Goal: Book appointment/travel/reservation

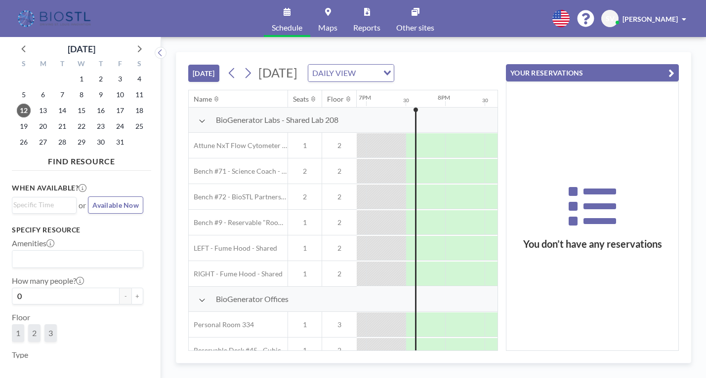
scroll to position [0, 1502]
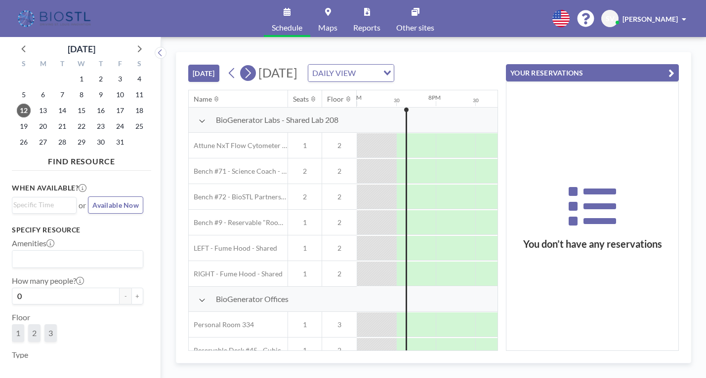
click at [252, 72] on icon at bounding box center [247, 73] width 9 height 15
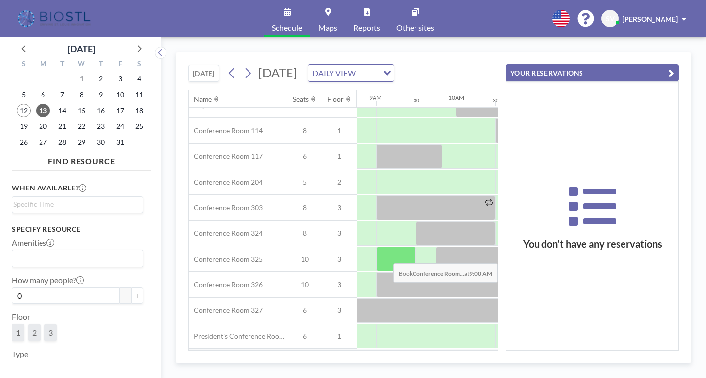
scroll to position [346, 692]
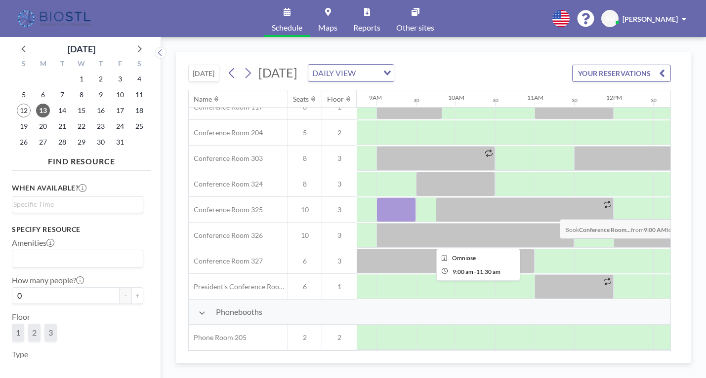
click at [379, 225] on div "Conference Rooms [GEOGRAPHIC_DATA] 301 16 3 Conference Room 114 8 1 Conference …" at bounding box center [529, 159] width 2065 height 282
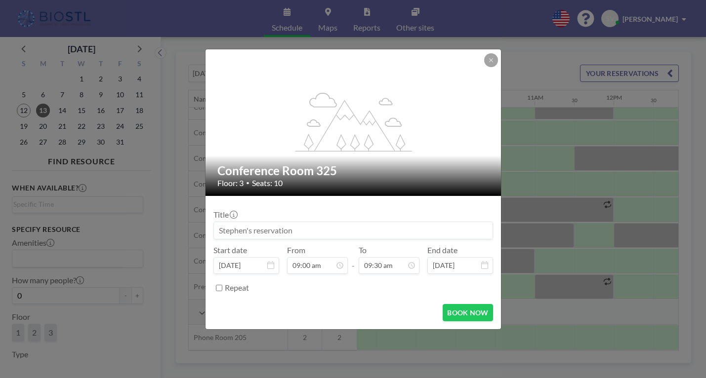
click at [379, 224] on input at bounding box center [353, 230] width 279 height 17
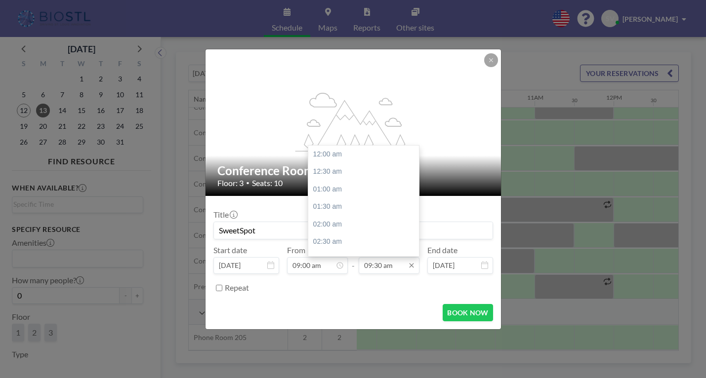
scroll to position [334, 0]
type input "SweetSpot"
click at [329, 191] on div "10:30 am" at bounding box center [366, 190] width 116 height 18
type input "10:30 am"
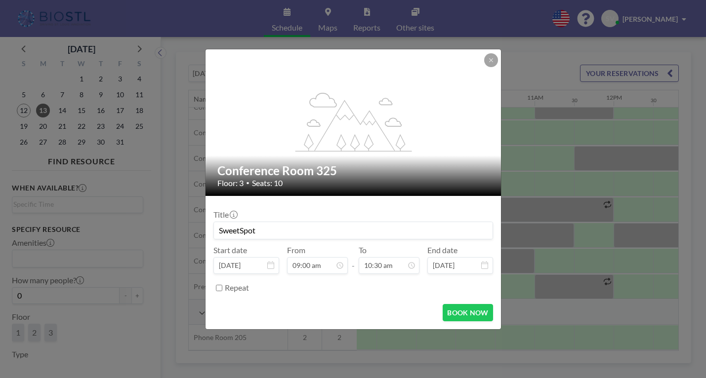
scroll to position [369, 0]
click at [449, 314] on button "BOOK NOW" at bounding box center [468, 312] width 50 height 17
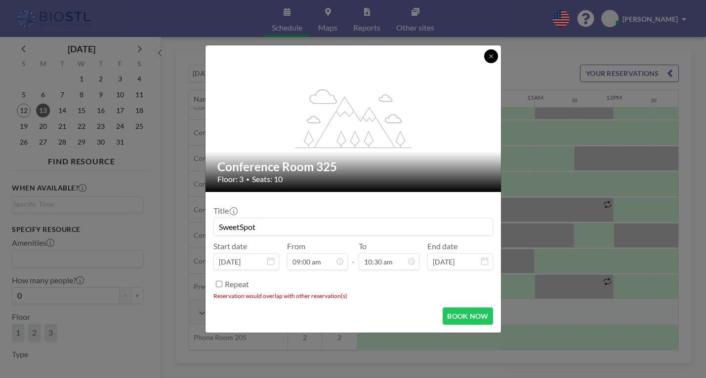
click at [488, 60] on button at bounding box center [491, 56] width 14 height 14
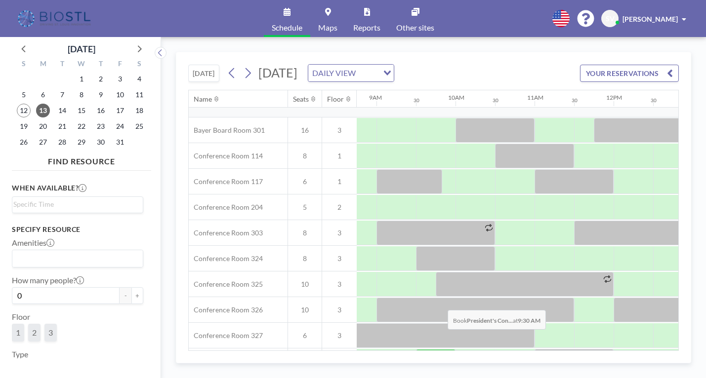
scroll to position [254, 692]
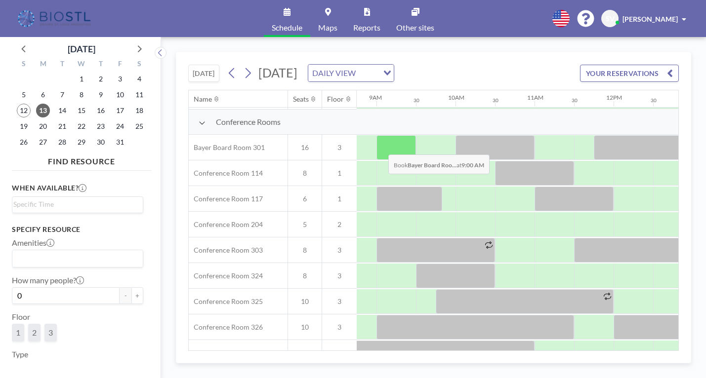
click at [380, 147] on div at bounding box center [396, 147] width 40 height 25
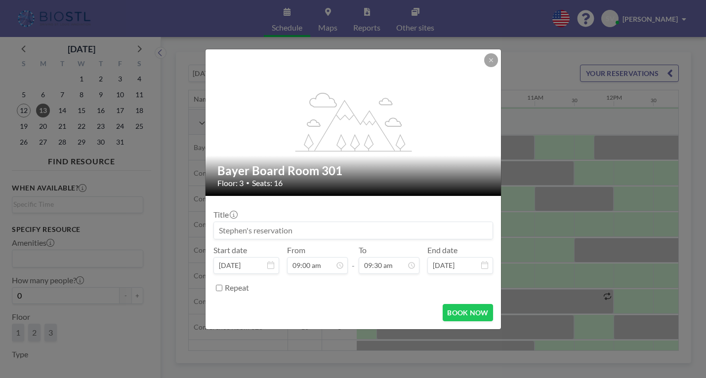
click at [338, 227] on input at bounding box center [353, 230] width 279 height 17
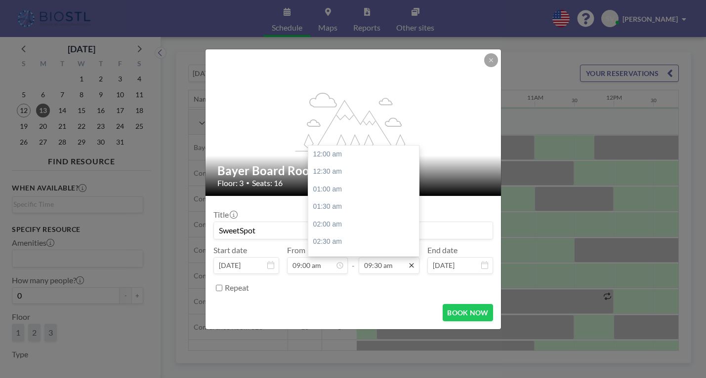
scroll to position [334, 0]
type input "SweetSpot"
click at [412, 265] on icon at bounding box center [412, 266] width 8 height 8
click at [322, 203] on div "11:00 am" at bounding box center [366, 208] width 116 height 18
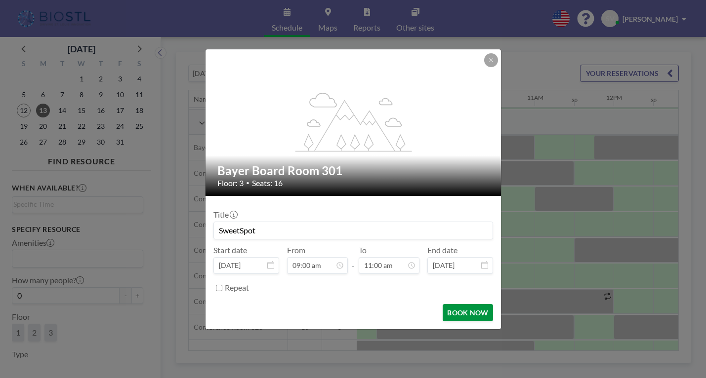
scroll to position [387, 0]
click at [475, 313] on button "BOOK NOW" at bounding box center [468, 312] width 50 height 17
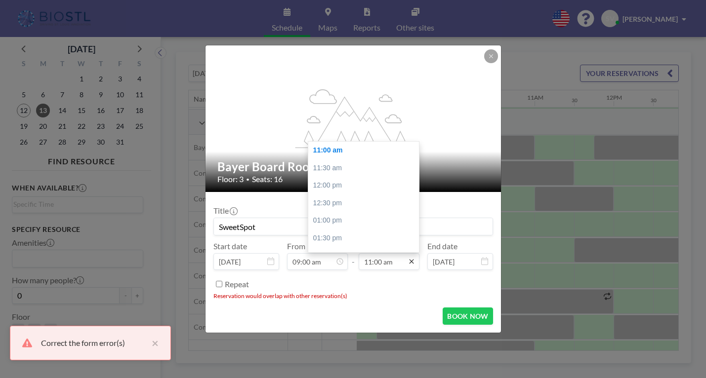
click at [413, 262] on icon at bounding box center [412, 262] width 8 height 8
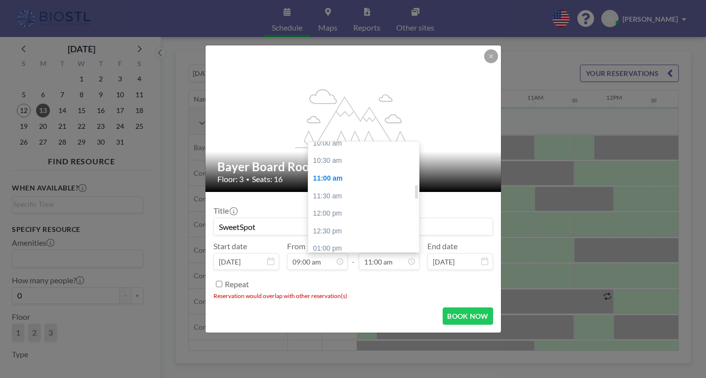
scroll to position [337, 0]
click at [325, 181] on div "10:30 am" at bounding box center [366, 182] width 116 height 18
type input "10:30 am"
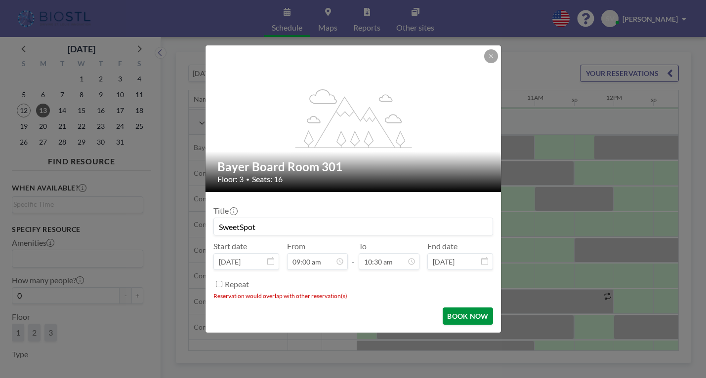
scroll to position [369, 0]
click at [465, 321] on button "BOOK NOW" at bounding box center [468, 316] width 50 height 17
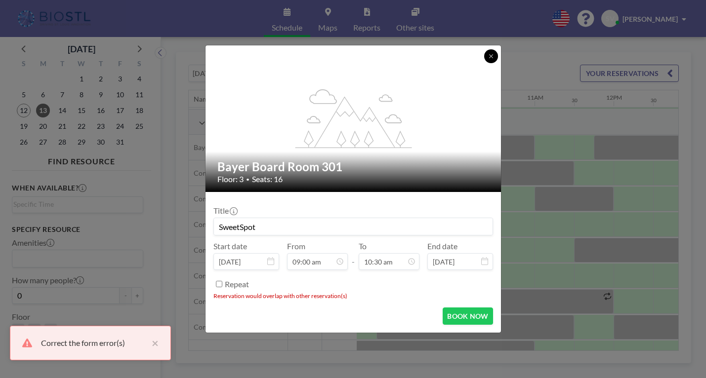
click at [490, 52] on button at bounding box center [491, 56] width 14 height 14
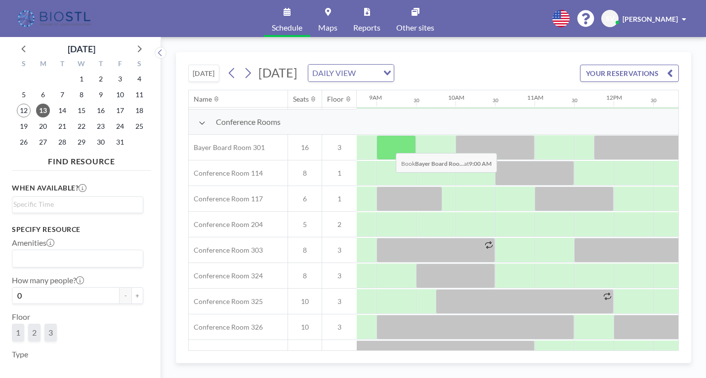
click at [388, 146] on div at bounding box center [396, 147] width 40 height 25
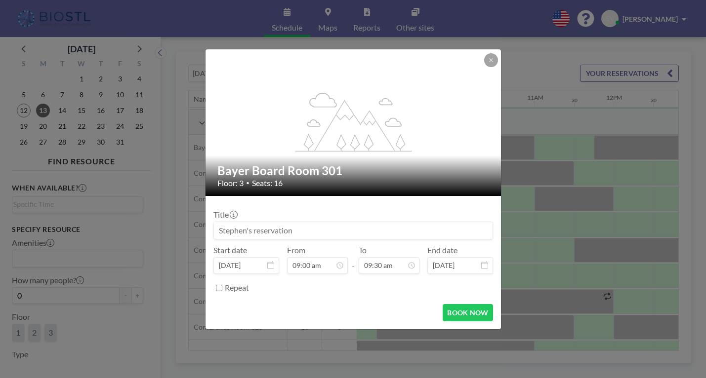
click at [303, 232] on input at bounding box center [353, 230] width 279 height 17
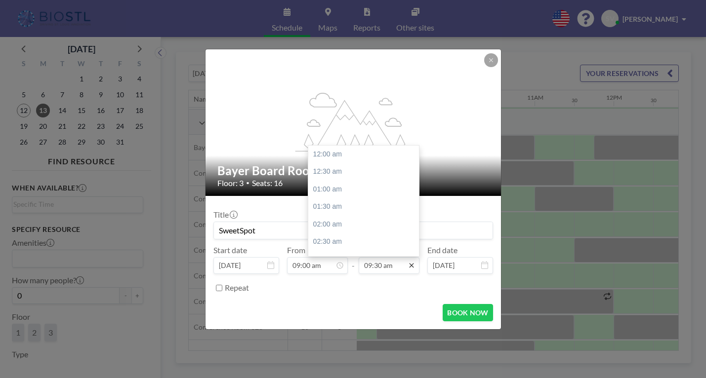
scroll to position [334, 0]
type input "SweetSpot"
click at [320, 165] on div "10:00 am" at bounding box center [366, 172] width 116 height 18
type input "10:00 am"
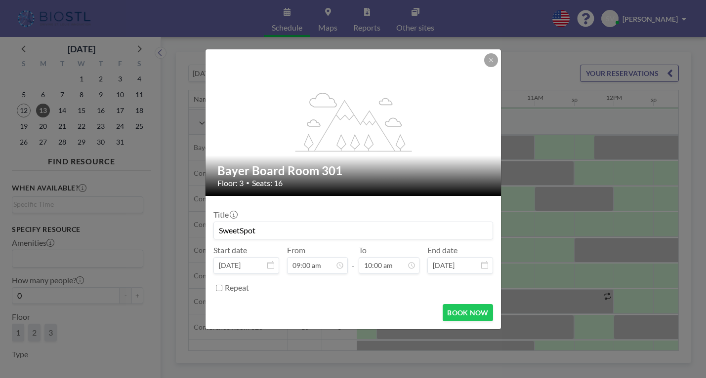
scroll to position [352, 0]
click at [462, 315] on button "BOOK NOW" at bounding box center [468, 312] width 50 height 17
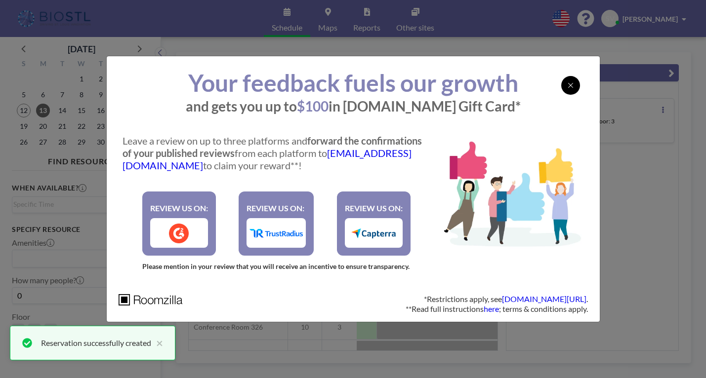
click at [571, 84] on icon at bounding box center [571, 86] width 6 height 8
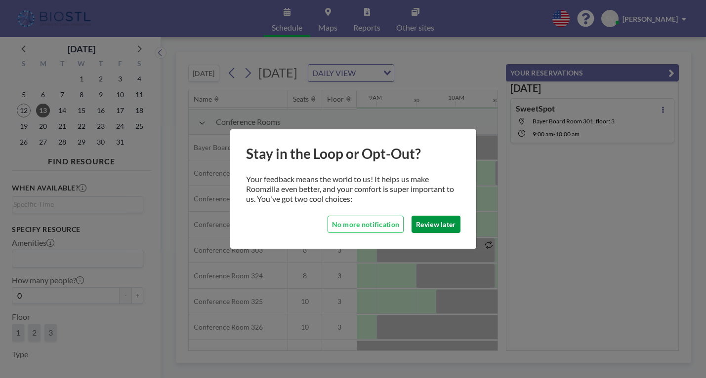
click at [426, 224] on button "Review later" at bounding box center [436, 224] width 48 height 17
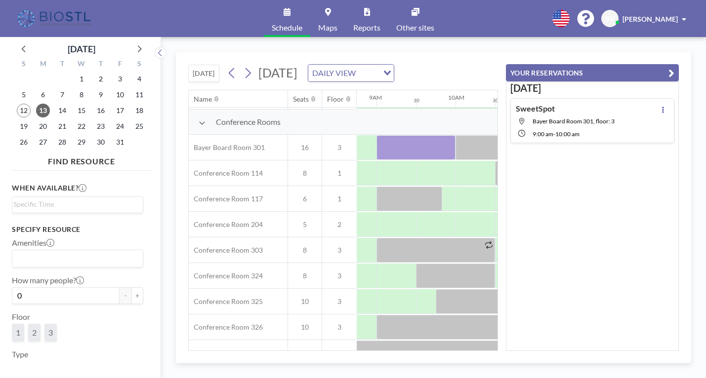
click at [539, 239] on div "[DATE] SweetSpot Bayer Board Room 301, floor: 3 9:00 AM - 10:00 AM" at bounding box center [592, 217] width 173 height 270
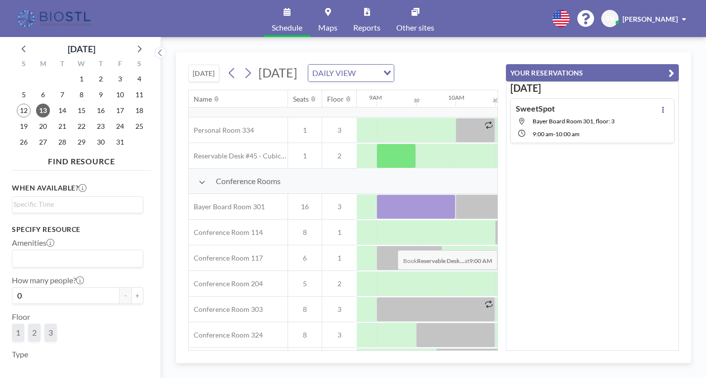
scroll to position [198, 692]
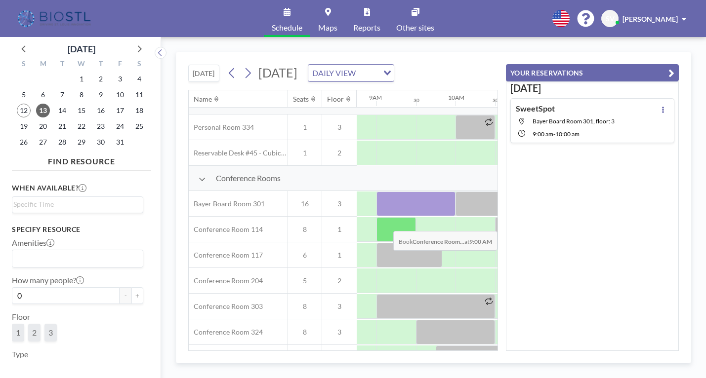
click at [398, 237] on div at bounding box center [396, 229] width 40 height 25
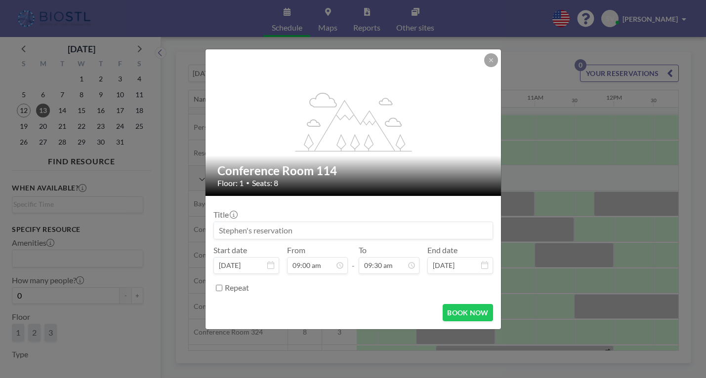
click at [407, 229] on input at bounding box center [353, 230] width 279 height 17
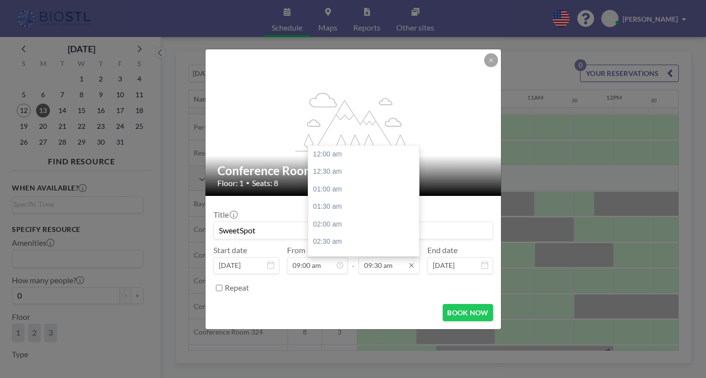
scroll to position [334, 0]
type input "SweetSpot"
click at [411, 265] on icon at bounding box center [412, 266] width 8 height 8
click at [323, 206] on div "11:00 am" at bounding box center [366, 208] width 116 height 18
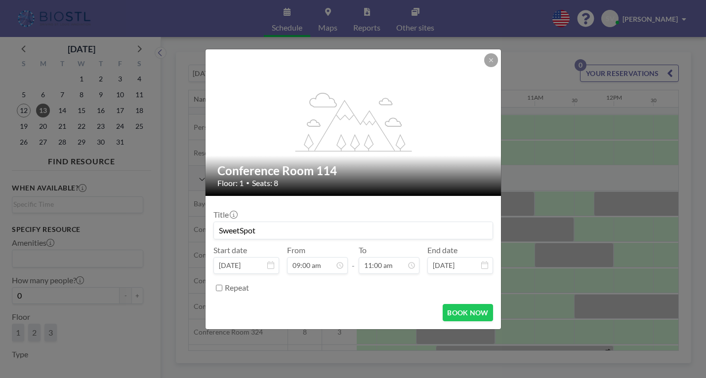
scroll to position [387, 0]
click at [469, 314] on button "BOOK NOW" at bounding box center [468, 312] width 50 height 17
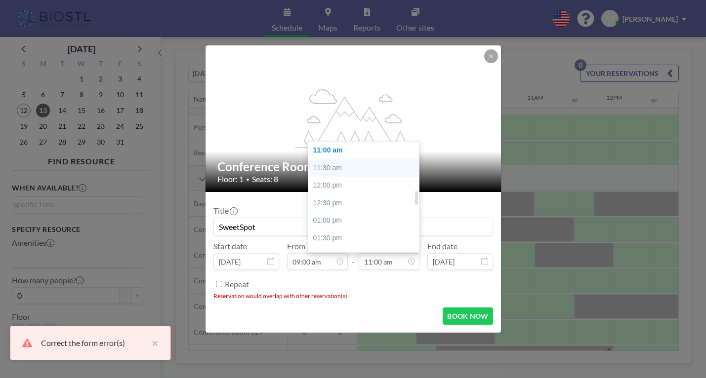
scroll to position [337, 0]
click at [324, 182] on div "10:30 am" at bounding box center [366, 182] width 116 height 18
type input "10:30 am"
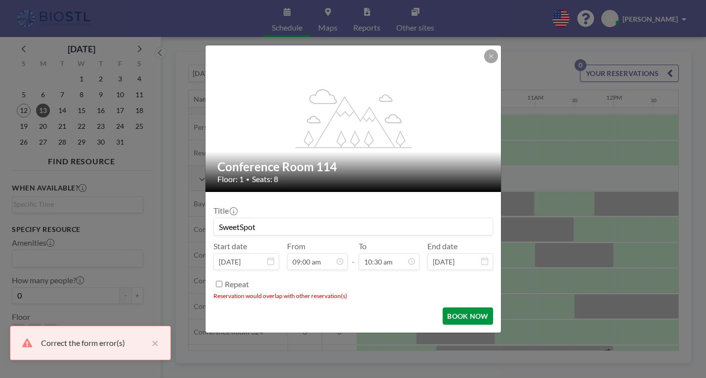
scroll to position [369, 0]
click at [447, 317] on button "BOOK NOW" at bounding box center [468, 316] width 50 height 17
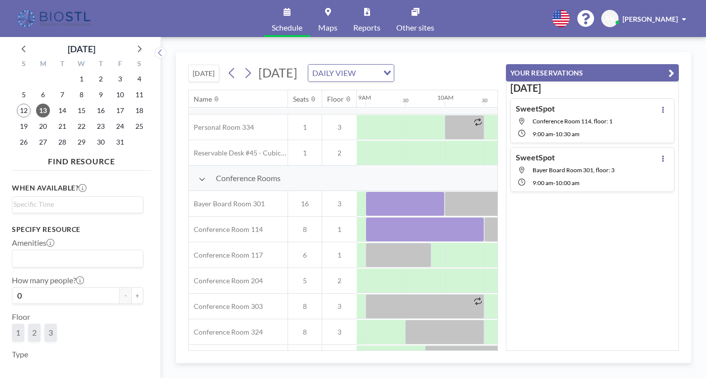
scroll to position [198, 695]
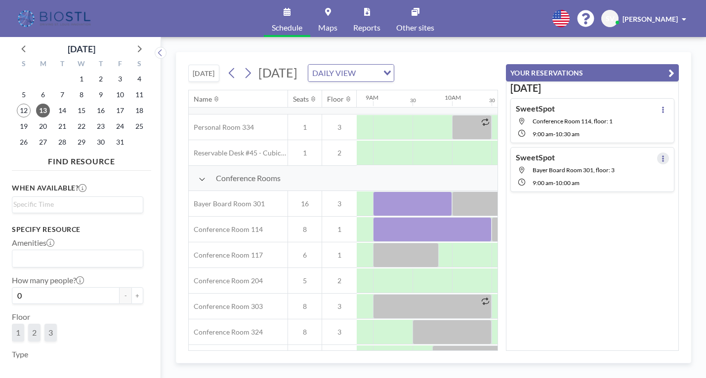
click at [661, 159] on icon at bounding box center [663, 159] width 4 height 6
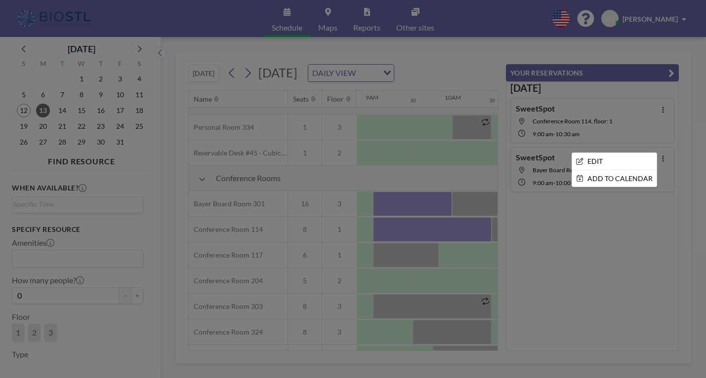
click at [584, 237] on div at bounding box center [353, 189] width 706 height 378
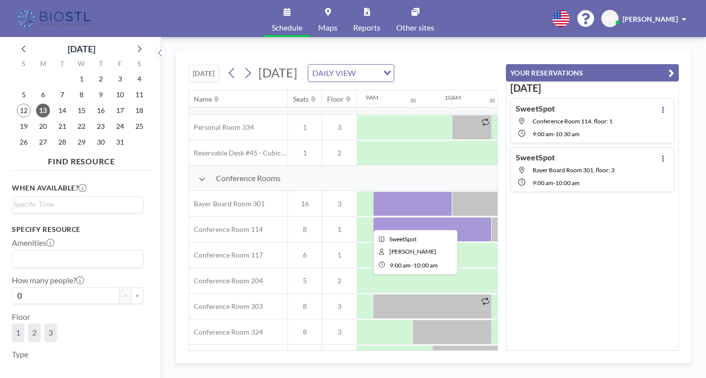
click at [398, 216] on div at bounding box center [412, 204] width 79 height 25
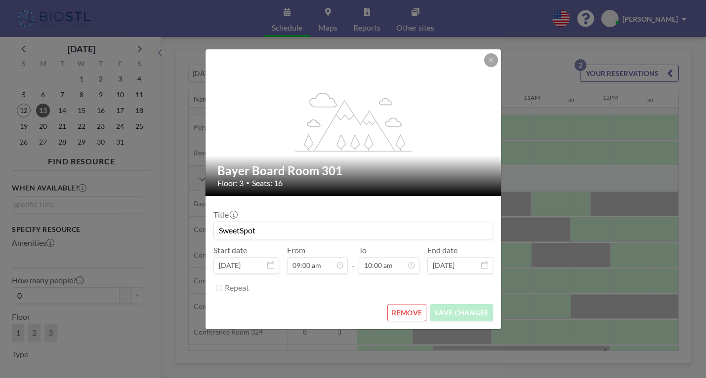
scroll to position [352, 0]
click at [410, 311] on button "REMOVE" at bounding box center [406, 312] width 39 height 17
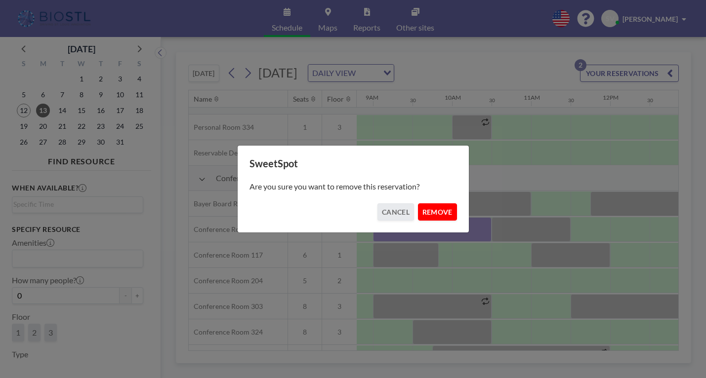
click at [437, 217] on button "REMOVE" at bounding box center [437, 212] width 39 height 17
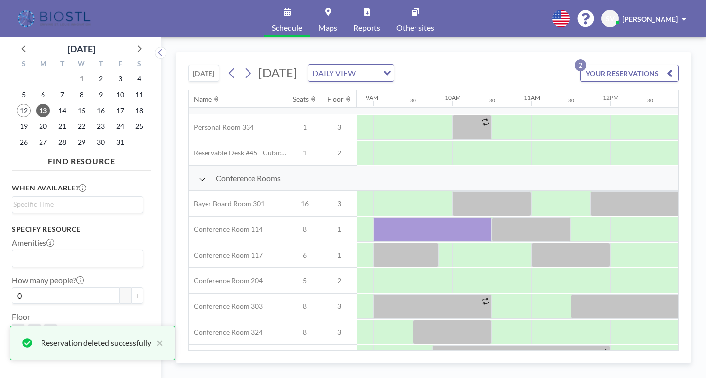
click at [686, 133] on div "[DATE] [DATE] DAILY VIEW Loading... YOUR RESERVATIONS 2 Name Seats Floor 12AM 3…" at bounding box center [433, 208] width 515 height 312
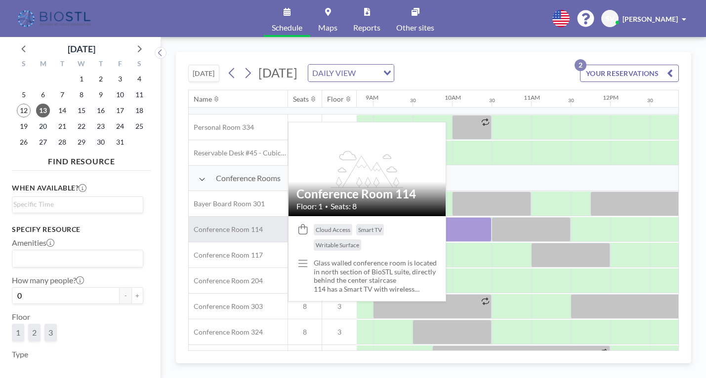
click at [246, 227] on span "Conference Room 114" at bounding box center [226, 229] width 74 height 9
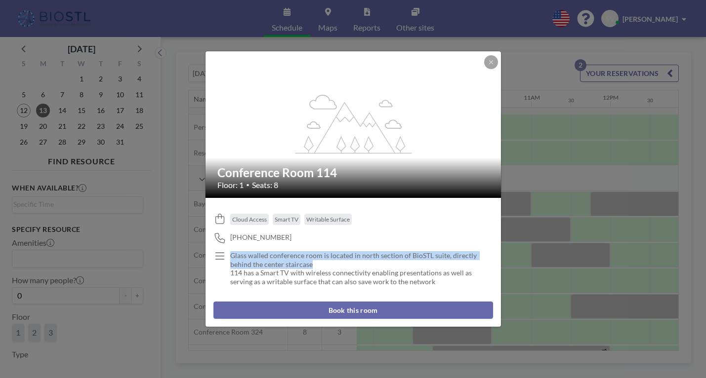
drag, startPoint x: 231, startPoint y: 256, endPoint x: 325, endPoint y: 266, distance: 93.9
click at [325, 266] on p "Glass walled conference room is located in north section of BioSTL suite, direc…" at bounding box center [355, 259] width 250 height 17
copy p "Glass walled conference room is located in north section of BioSTL suite, direc…"
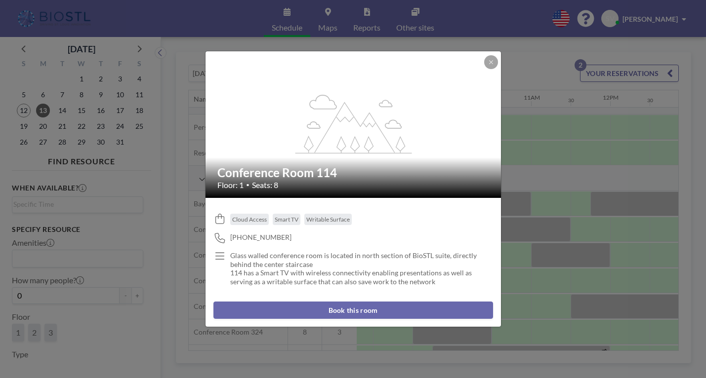
click at [550, 67] on div "flex-grow: 1.2; Conference Room 114 Floor: 1 • Seats: 8 Cloud Access Smart TV W…" at bounding box center [353, 189] width 706 height 378
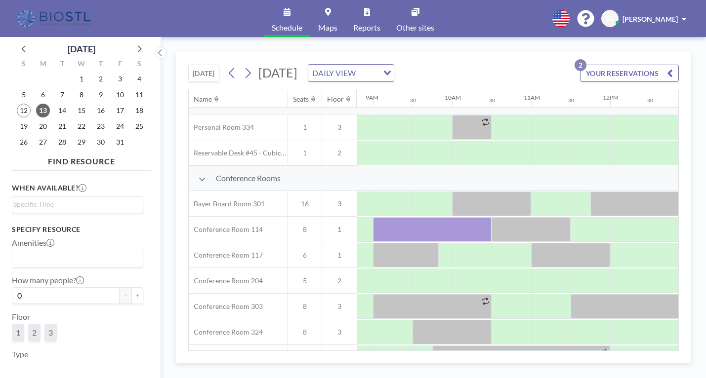
click at [535, 70] on div "[DATE] [DATE] DAILY VIEW Loading... YOUR RESERVATIONS 2" at bounding box center [433, 71] width 491 height 38
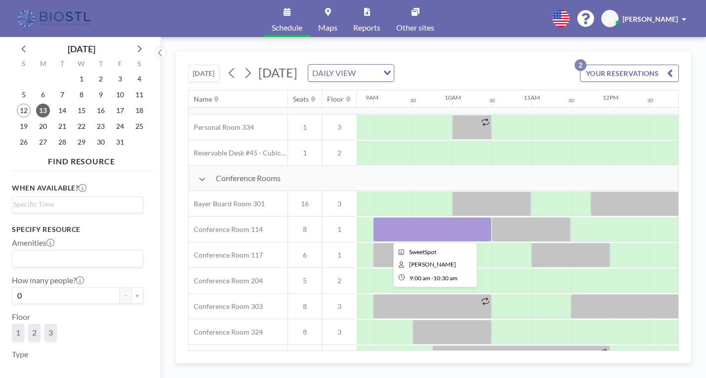
drag, startPoint x: 238, startPoint y: 231, endPoint x: 404, endPoint y: 226, distance: 166.6
click at [404, 226] on div "Conference Room 114 8 1" at bounding box center [526, 230] width 2065 height 26
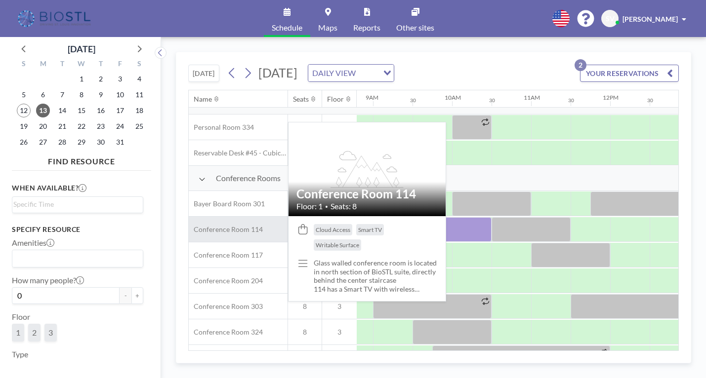
click at [229, 227] on span "Conference Room 114" at bounding box center [226, 229] width 74 height 9
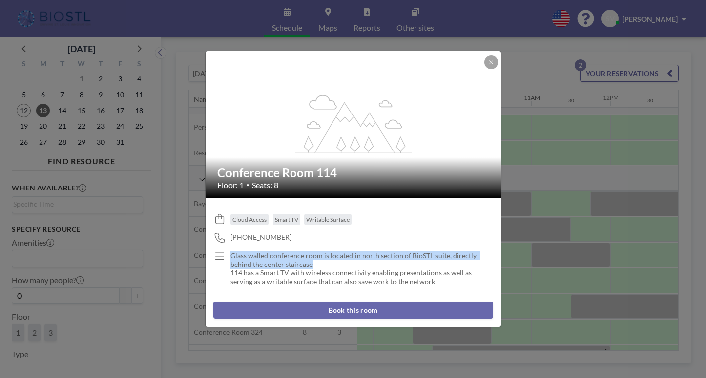
drag, startPoint x: 233, startPoint y: 254, endPoint x: 326, endPoint y: 263, distance: 93.3
click at [326, 263] on p "Glass walled conference room is located in north section of BioSTL suite, direc…" at bounding box center [355, 259] width 250 height 17
click at [494, 61] on button at bounding box center [491, 62] width 14 height 14
